Goal: Task Accomplishment & Management: Use online tool/utility

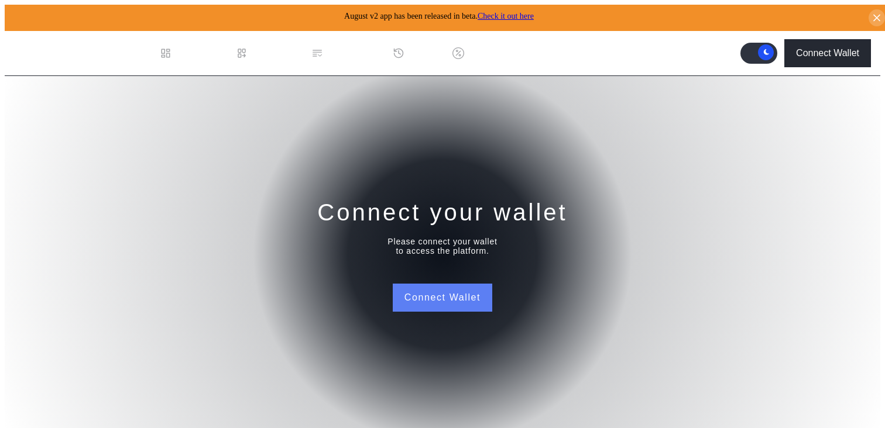
click at [476, 295] on button "Connect Wallet" at bounding box center [442, 298] width 99 height 28
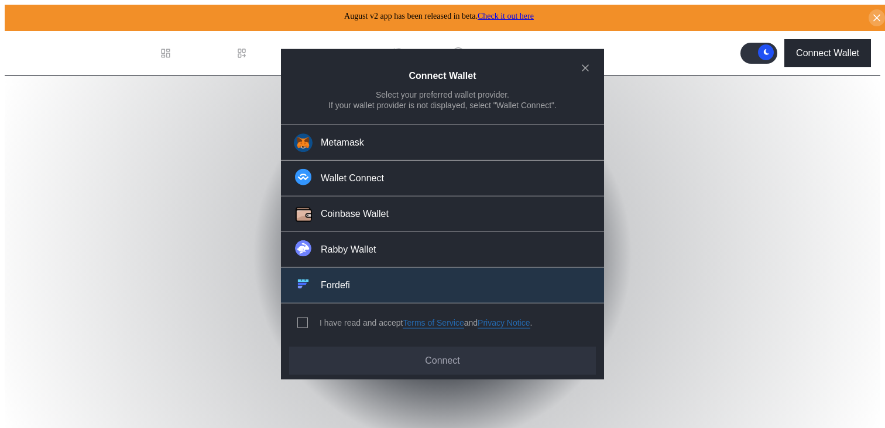
click at [348, 269] on button "Fordefi" at bounding box center [442, 286] width 323 height 36
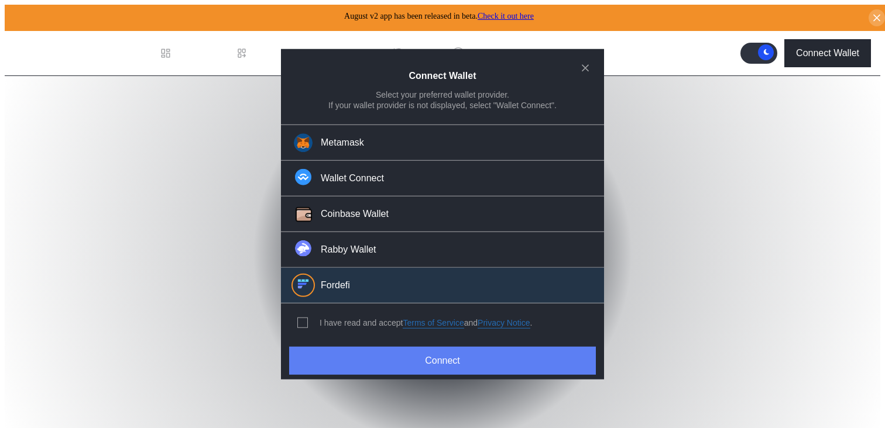
click at [433, 358] on button "Connect" at bounding box center [442, 360] width 307 height 28
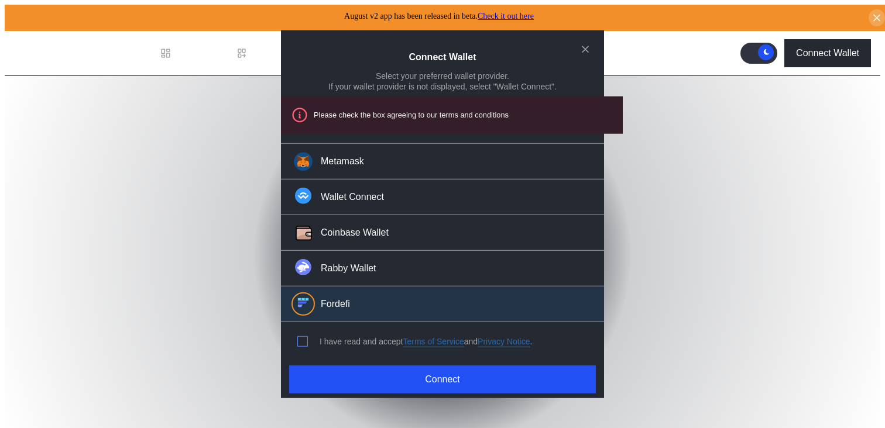
click at [306, 338] on span "modal" at bounding box center [302, 341] width 9 height 9
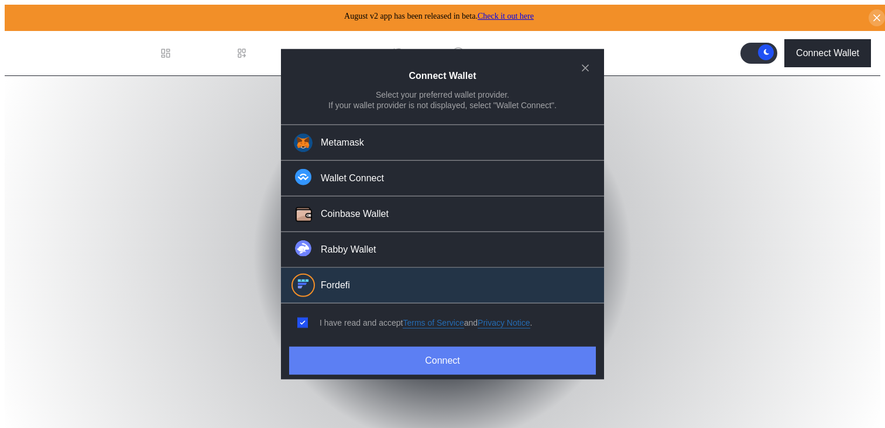
click at [462, 357] on button "Connect" at bounding box center [442, 360] width 307 height 28
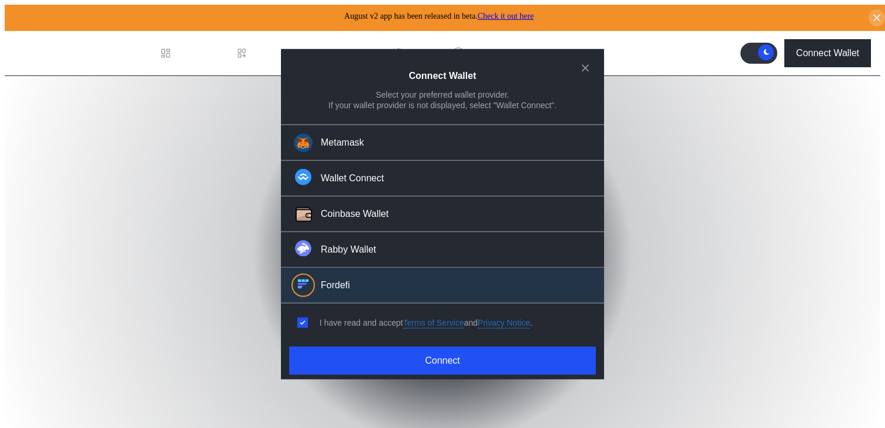
drag, startPoint x: 589, startPoint y: 74, endPoint x: 567, endPoint y: 75, distance: 22.3
click at [588, 74] on icon "close modal" at bounding box center [585, 67] width 12 height 12
